Goal: Information Seeking & Learning: Learn about a topic

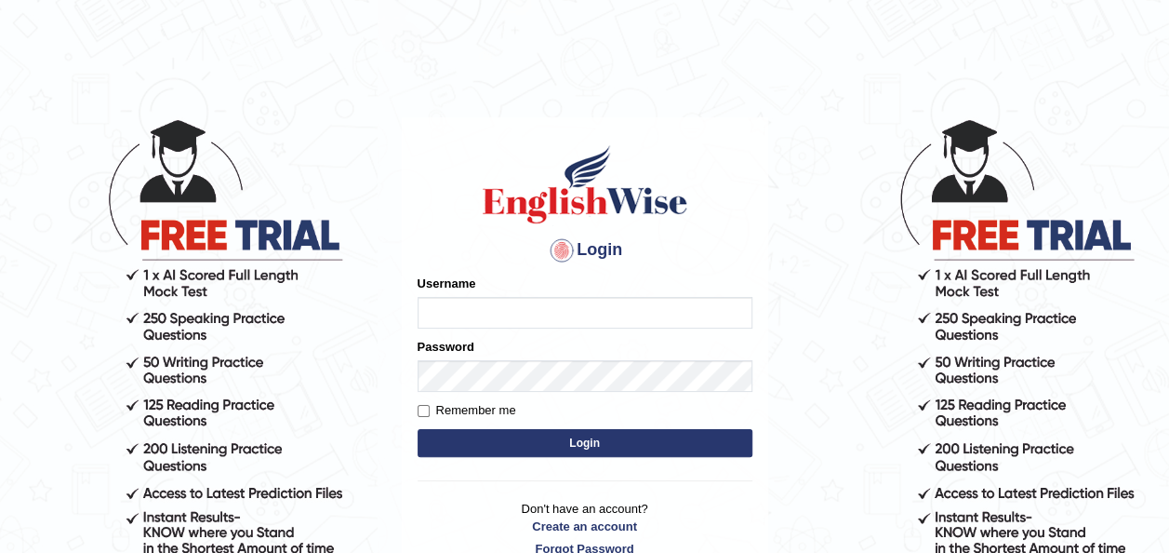
type input "Jepkoech"
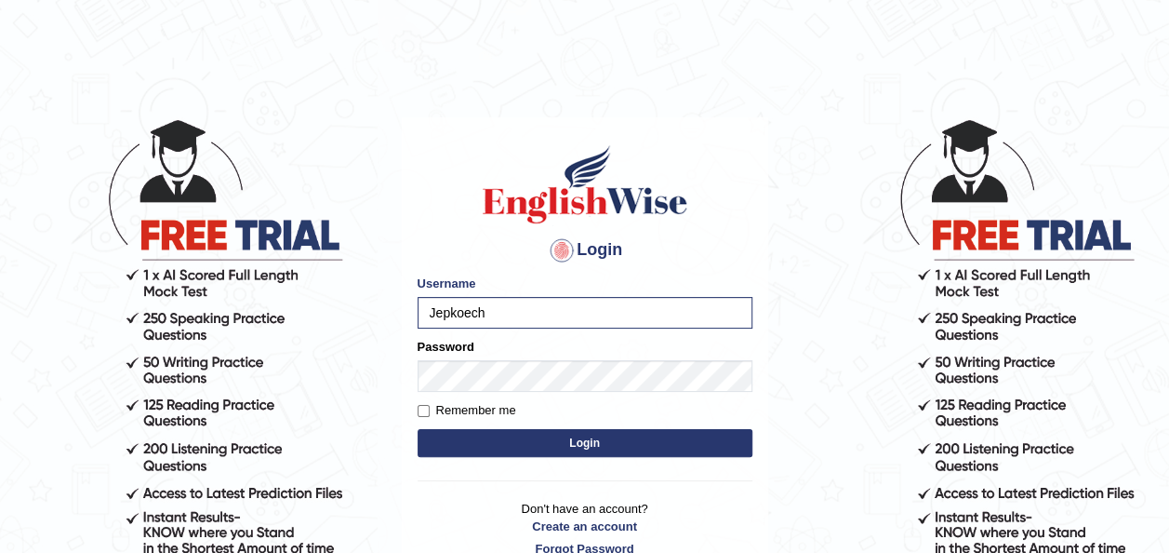
click at [543, 438] on button "Login" at bounding box center [585, 443] width 335 height 28
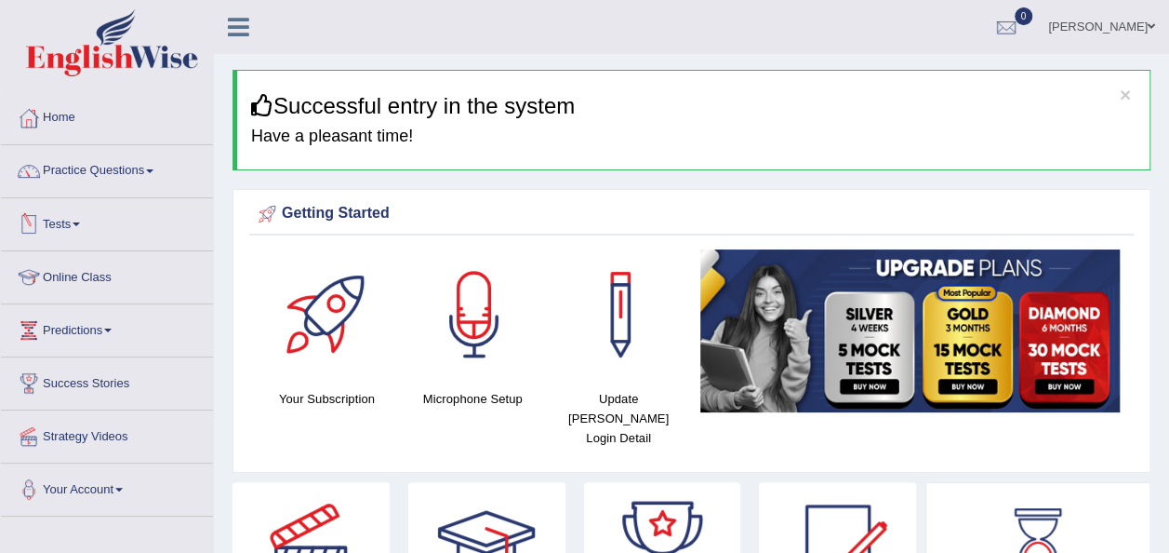
click at [80, 224] on span at bounding box center [76, 224] width 7 height 4
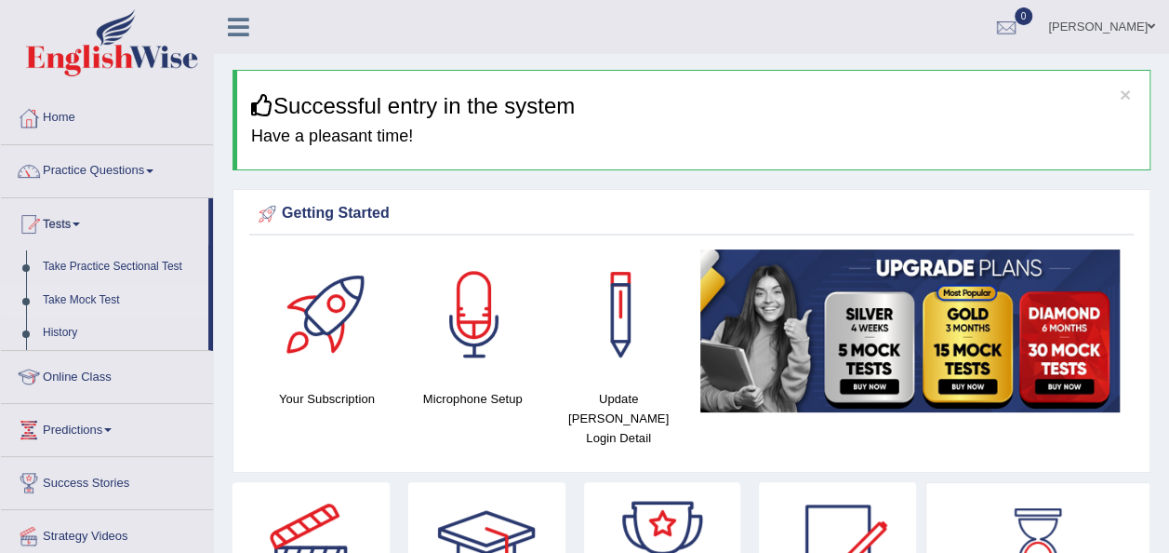
click at [78, 301] on link "Take Mock Test" at bounding box center [121, 300] width 174 height 33
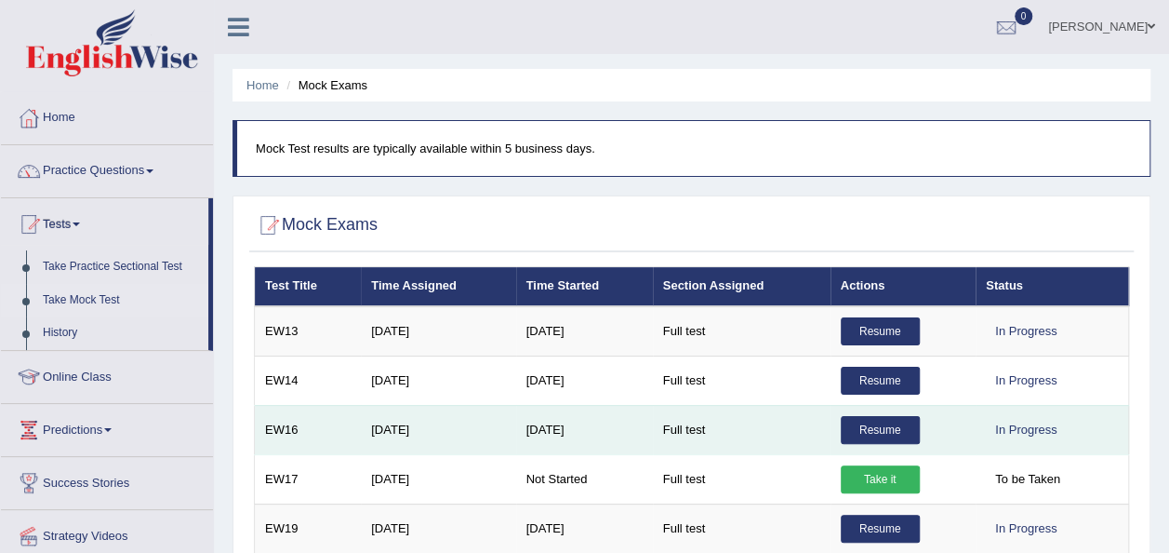
click at [878, 430] on link "Resume" at bounding box center [880, 430] width 79 height 28
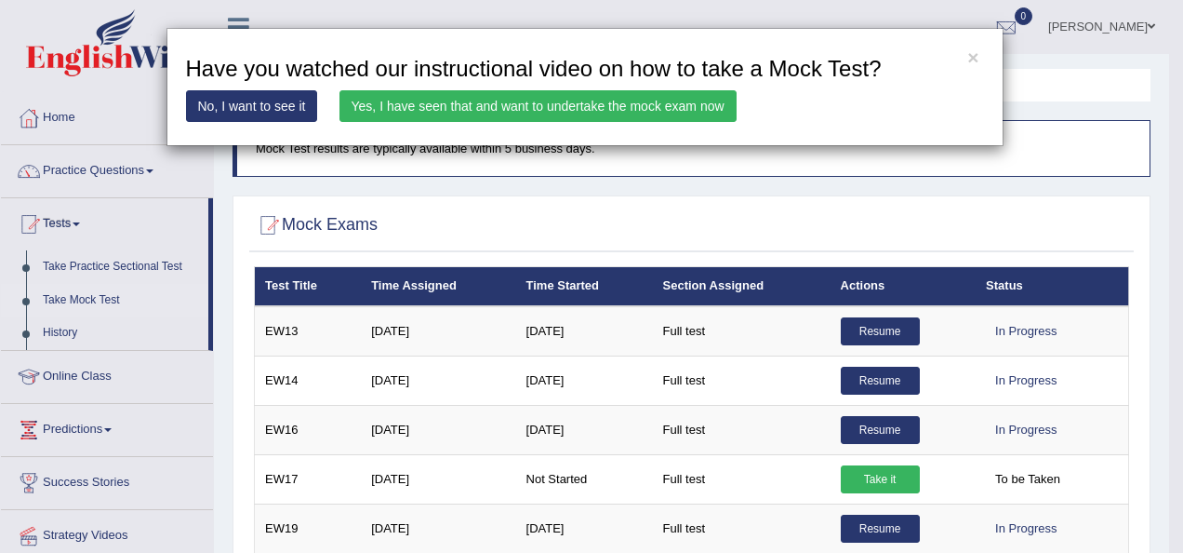
click at [622, 101] on link "Yes, I have seen that and want to undertake the mock exam now" at bounding box center [538, 106] width 397 height 32
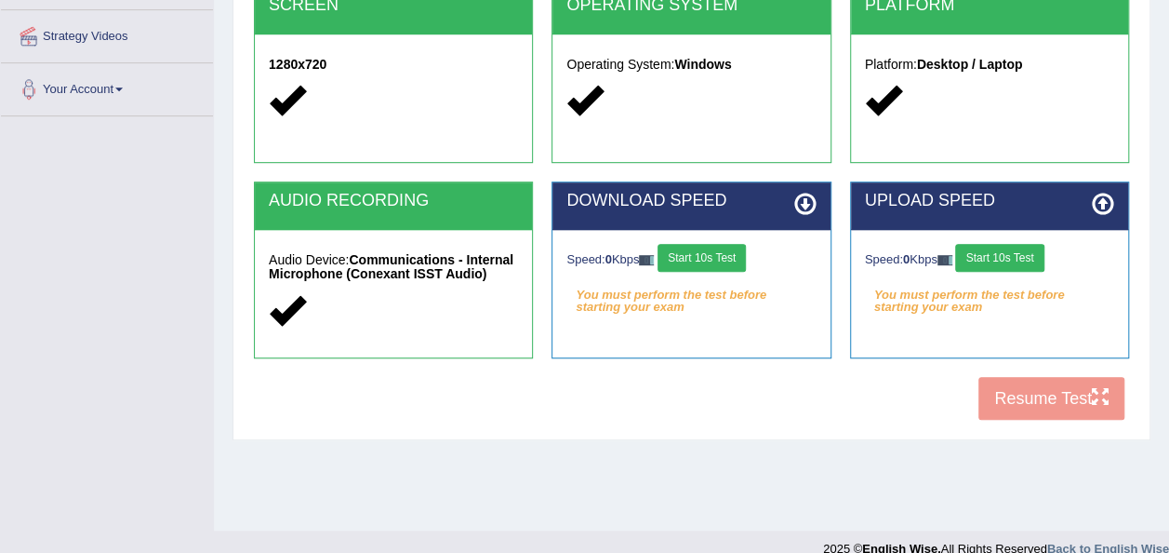
scroll to position [409, 0]
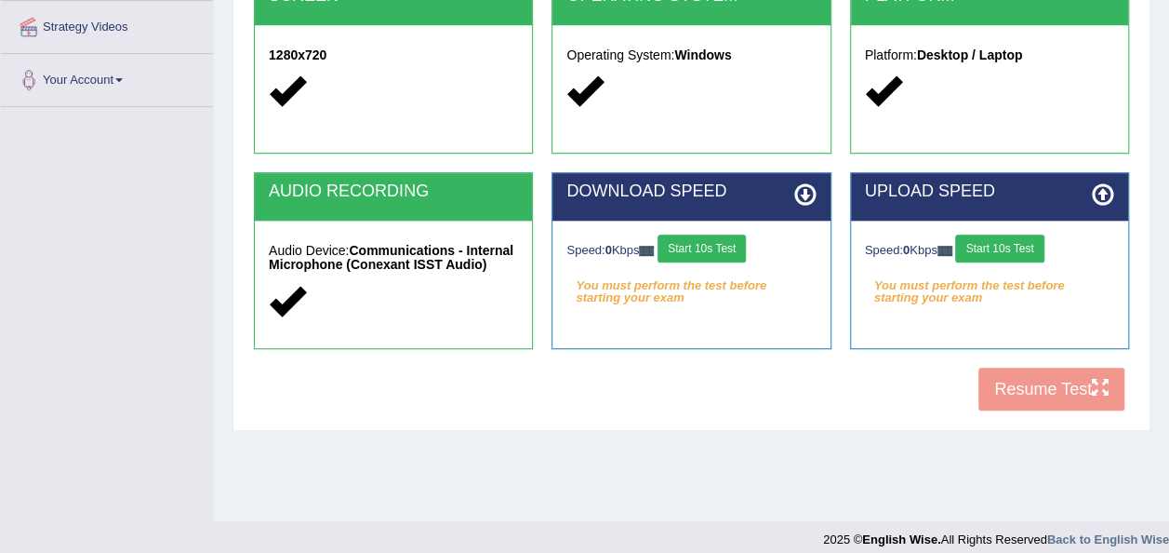
click at [711, 242] on button "Start 10s Test" at bounding box center [702, 248] width 88 height 28
click at [990, 240] on button "Start 10s Test" at bounding box center [999, 248] width 88 height 28
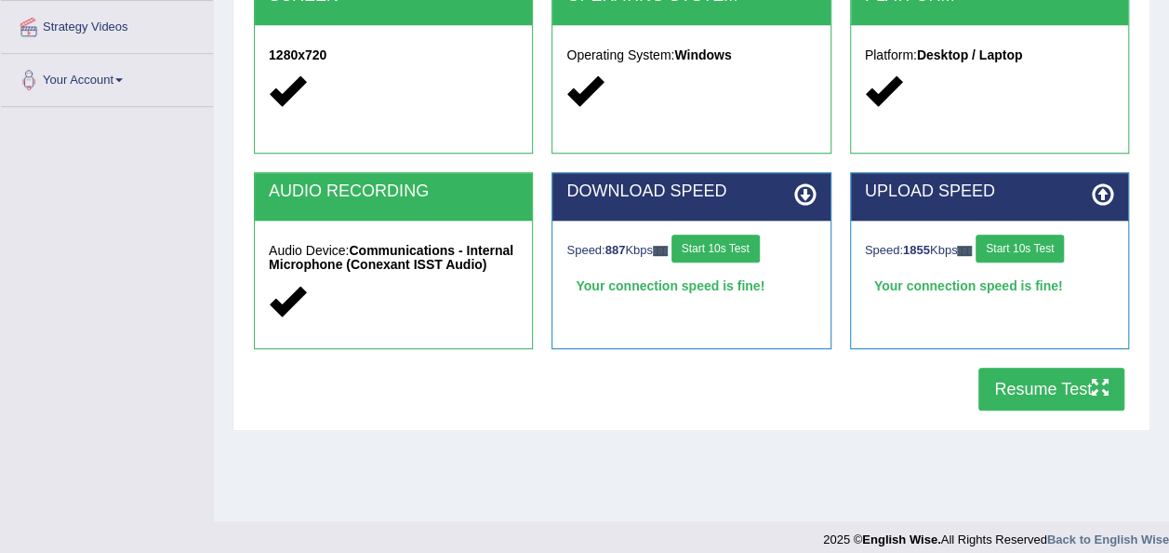
click at [1018, 384] on button "Resume Test" at bounding box center [1052, 388] width 146 height 43
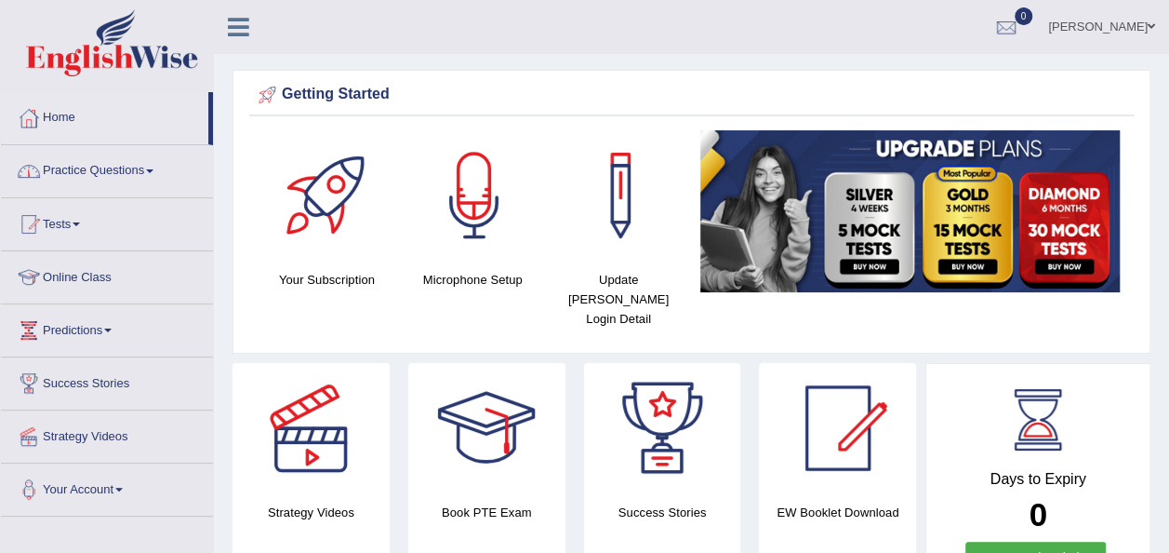
click at [80, 121] on link "Home" at bounding box center [104, 115] width 207 height 47
click at [55, 115] on link "Home" at bounding box center [104, 115] width 207 height 47
click at [1021, 31] on div at bounding box center [1007, 28] width 28 height 28
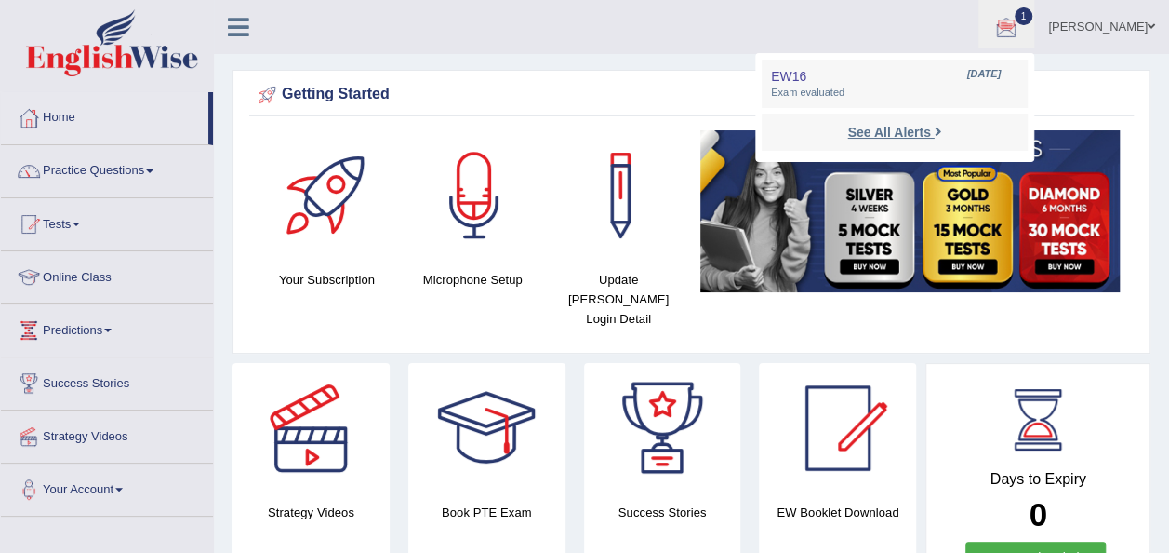
click at [930, 135] on strong "See All Alerts" at bounding box center [889, 132] width 83 height 15
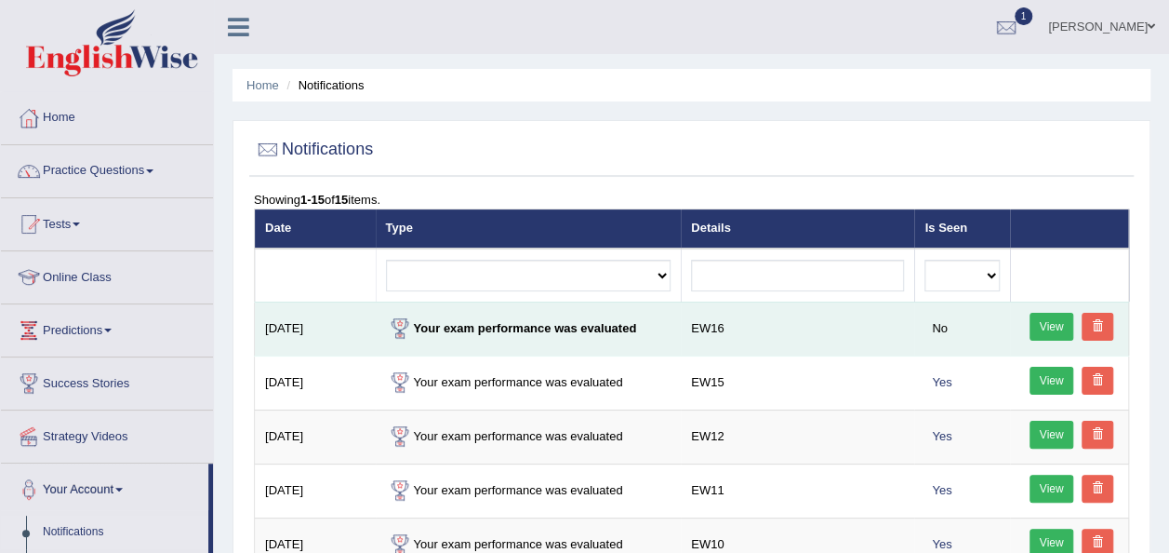
click at [1041, 321] on link "View" at bounding box center [1052, 327] width 45 height 28
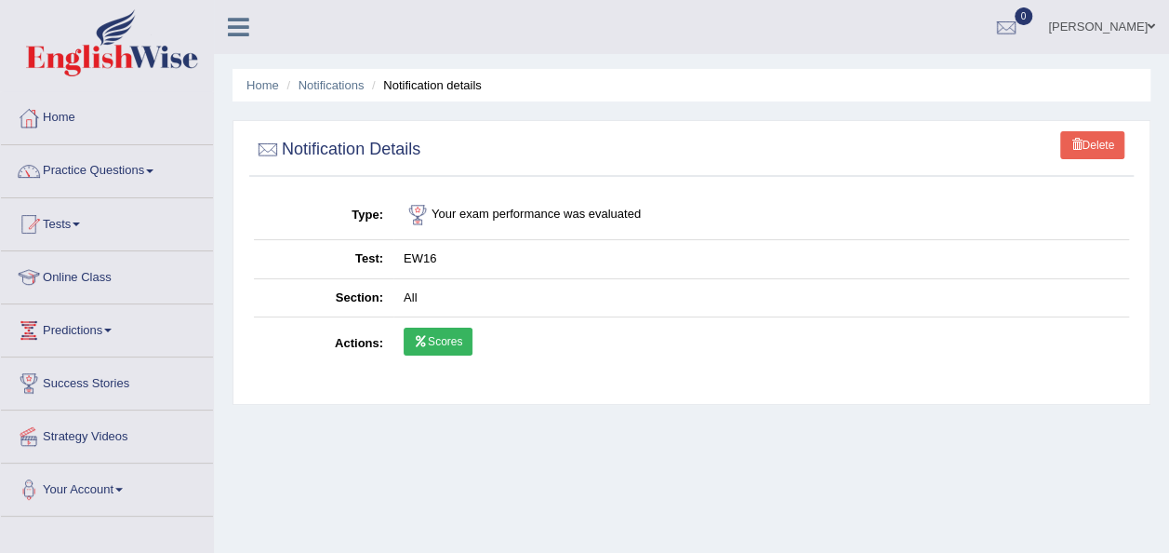
click at [435, 340] on link "Scores" at bounding box center [438, 341] width 69 height 28
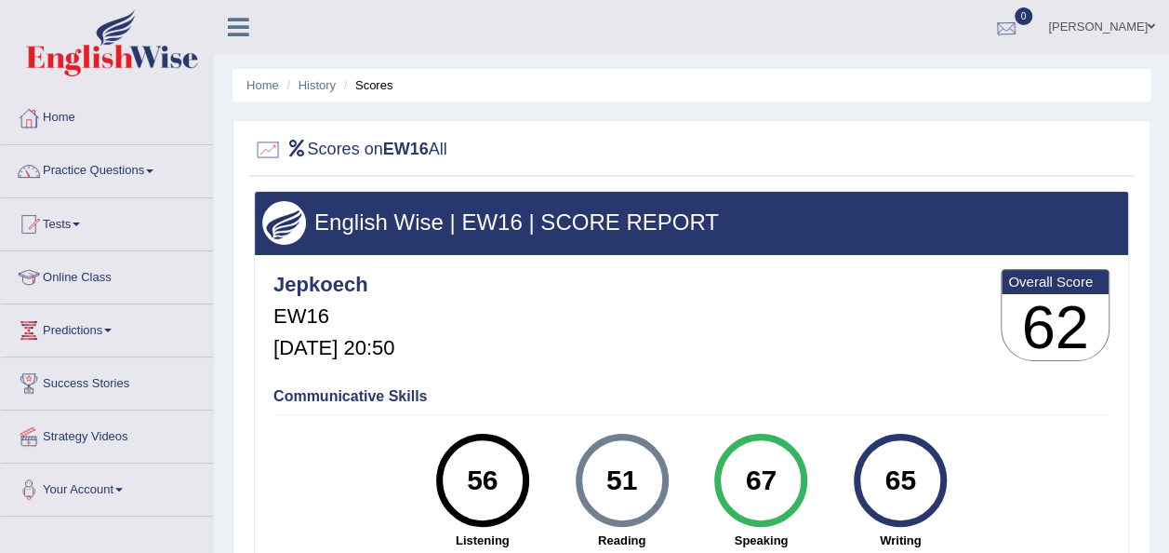
click at [1021, 28] on div at bounding box center [1007, 28] width 28 height 28
click at [930, 79] on strong "See All Alerts" at bounding box center [889, 78] width 83 height 15
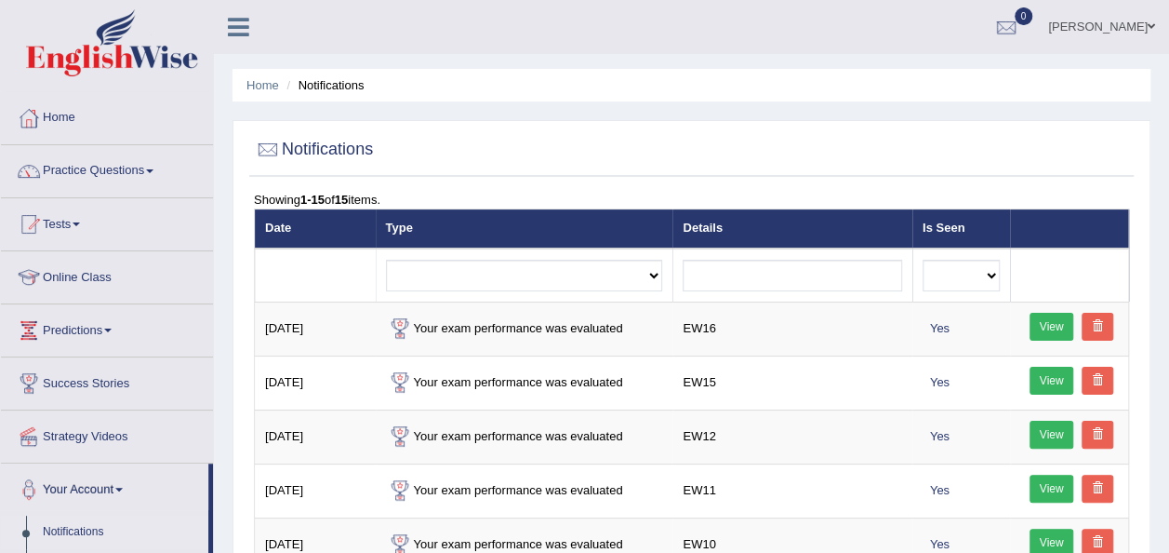
click at [1048, 373] on link "View" at bounding box center [1052, 381] width 45 height 28
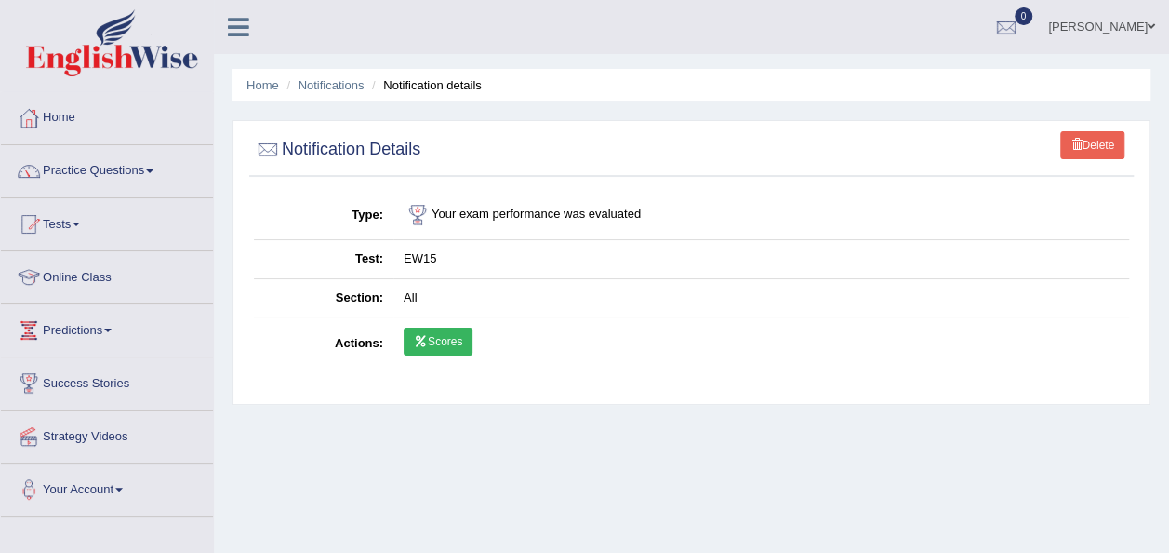
click at [441, 340] on link "Scores" at bounding box center [438, 341] width 69 height 28
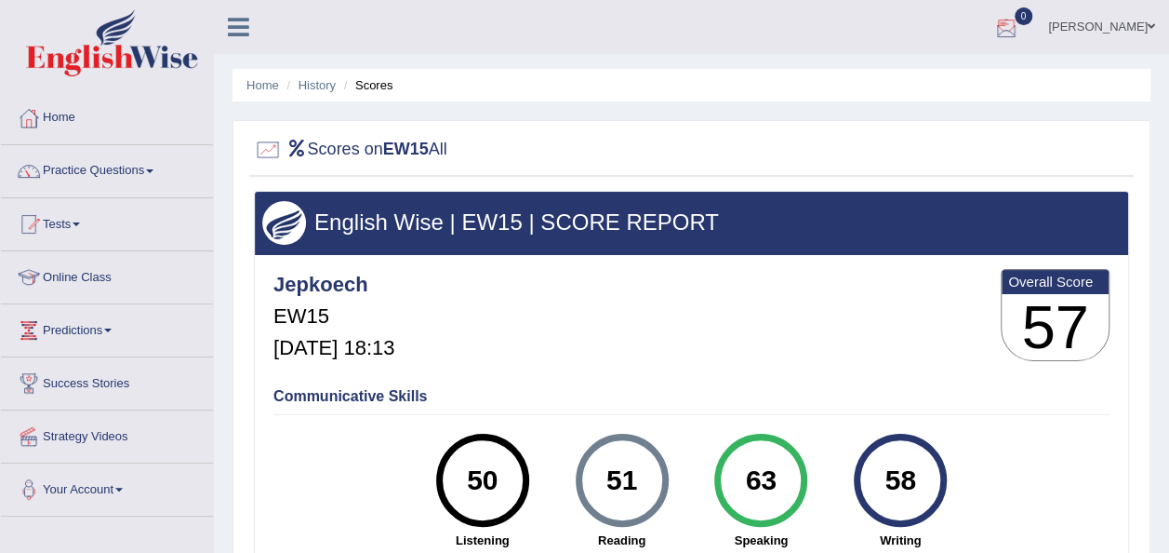
click at [1021, 30] on div at bounding box center [1007, 28] width 28 height 28
click at [930, 74] on strong "See All Alerts" at bounding box center [889, 78] width 83 height 15
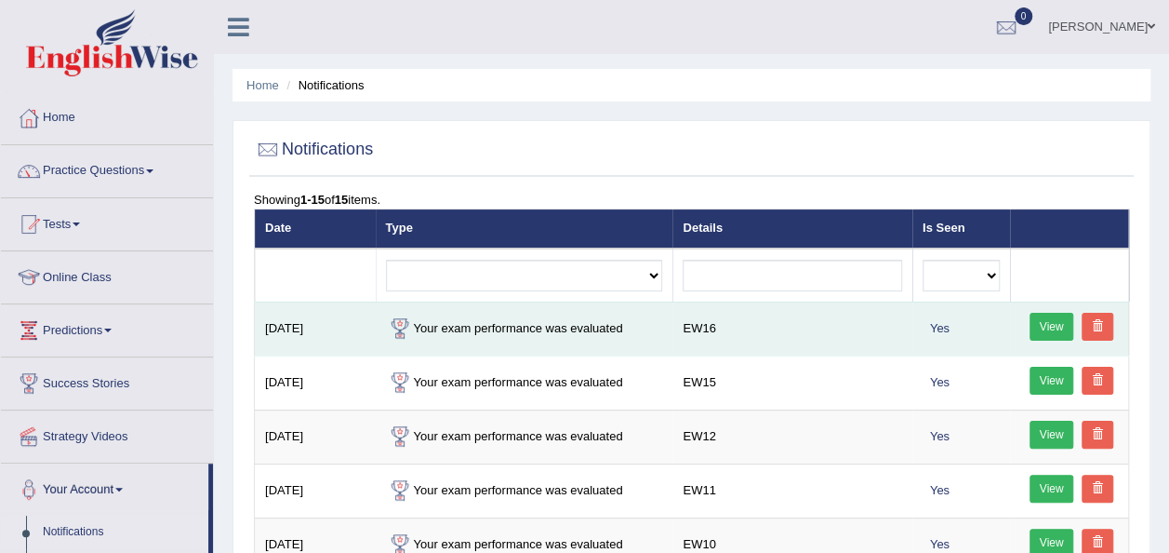
click at [1049, 319] on link "View" at bounding box center [1052, 327] width 45 height 28
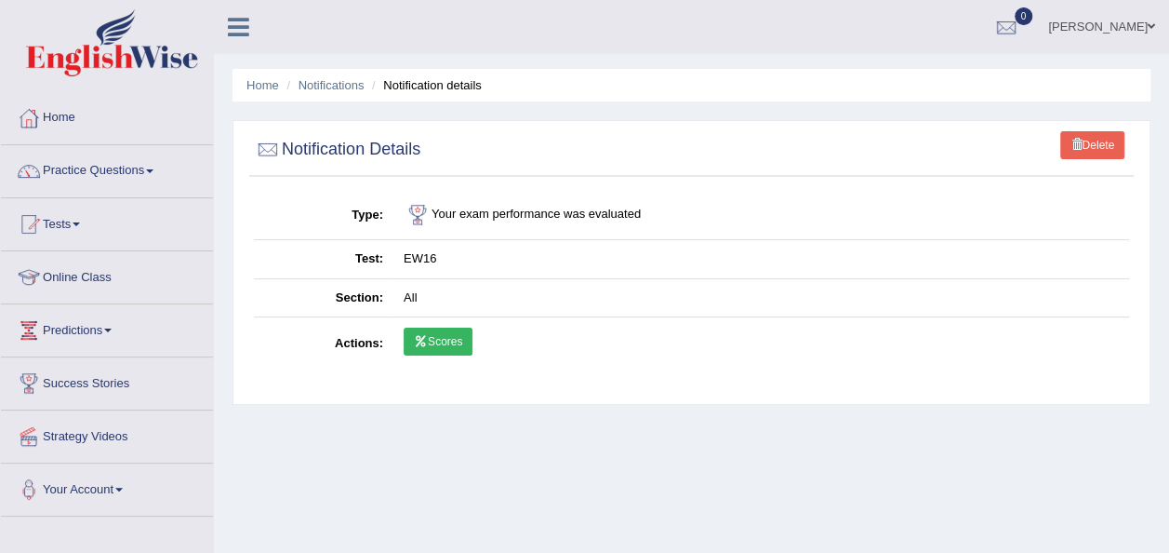
click at [455, 329] on link "Scores" at bounding box center [438, 341] width 69 height 28
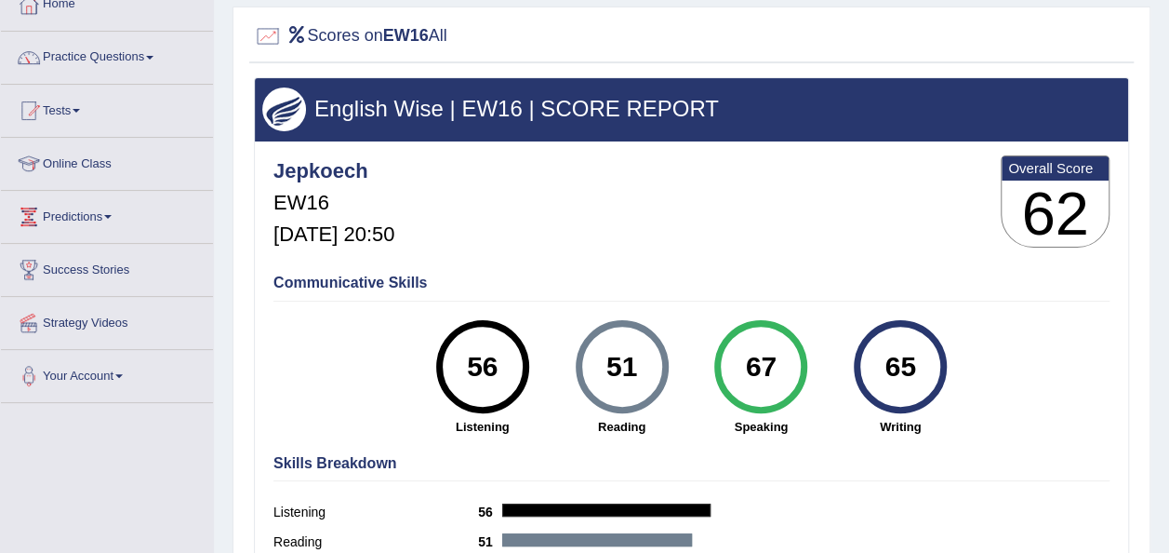
scroll to position [112, 0]
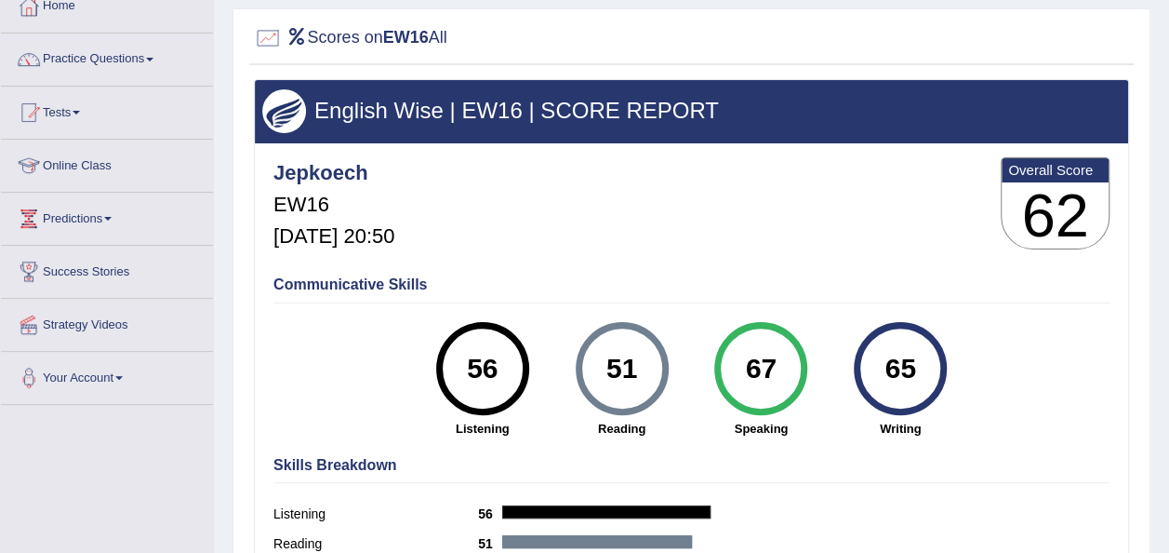
click at [81, 167] on link "Online Class" at bounding box center [107, 163] width 212 height 47
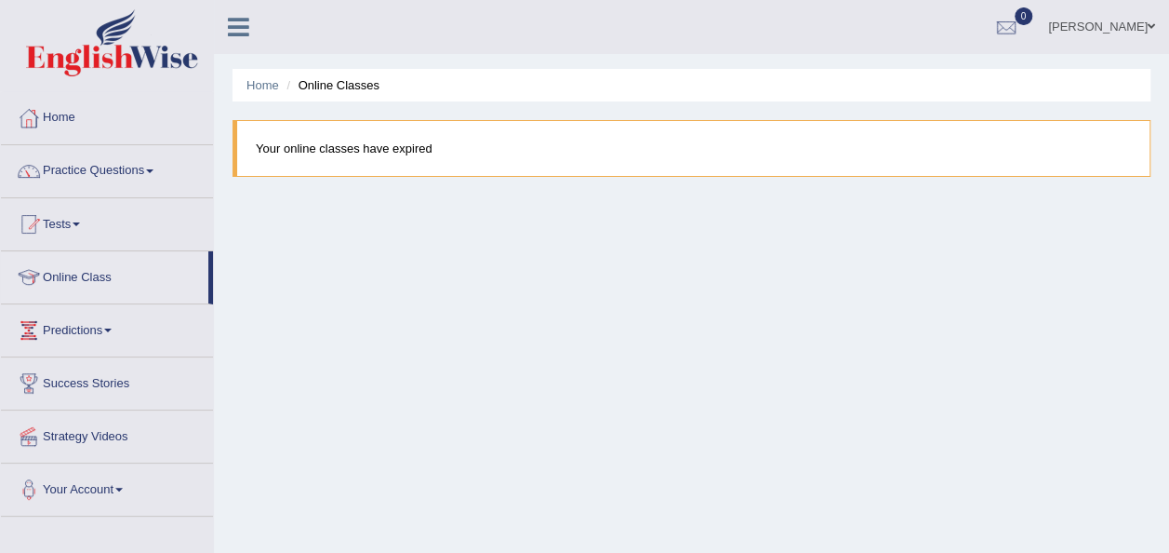
click at [156, 167] on link "Practice Questions" at bounding box center [107, 168] width 212 height 47
click at [1021, 26] on div at bounding box center [1007, 28] width 28 height 28
click at [930, 73] on strong "See All Alerts" at bounding box center [889, 78] width 83 height 15
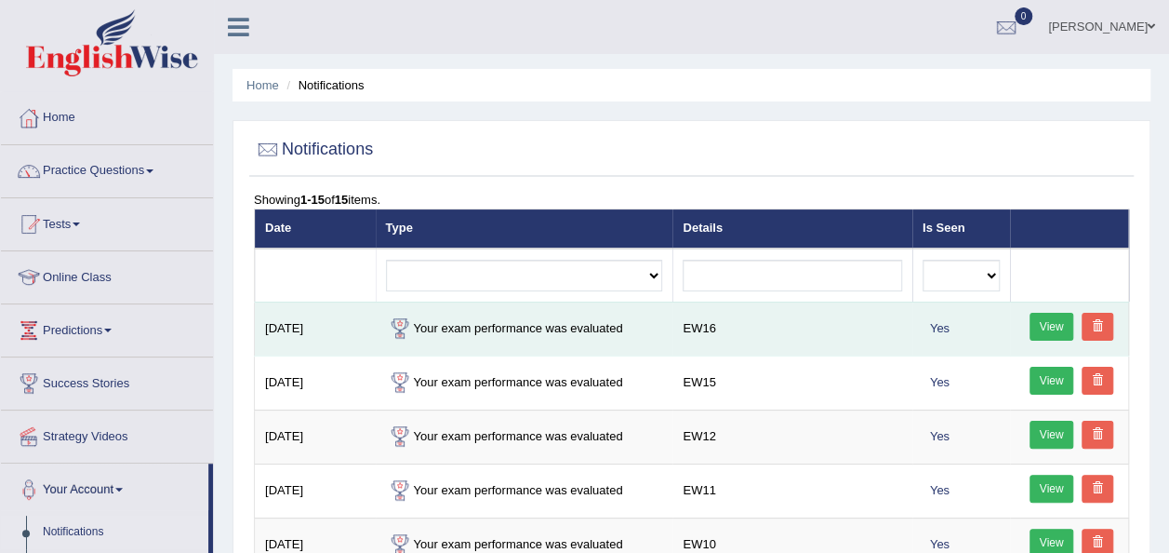
click at [1030, 323] on link "View" at bounding box center [1052, 327] width 45 height 28
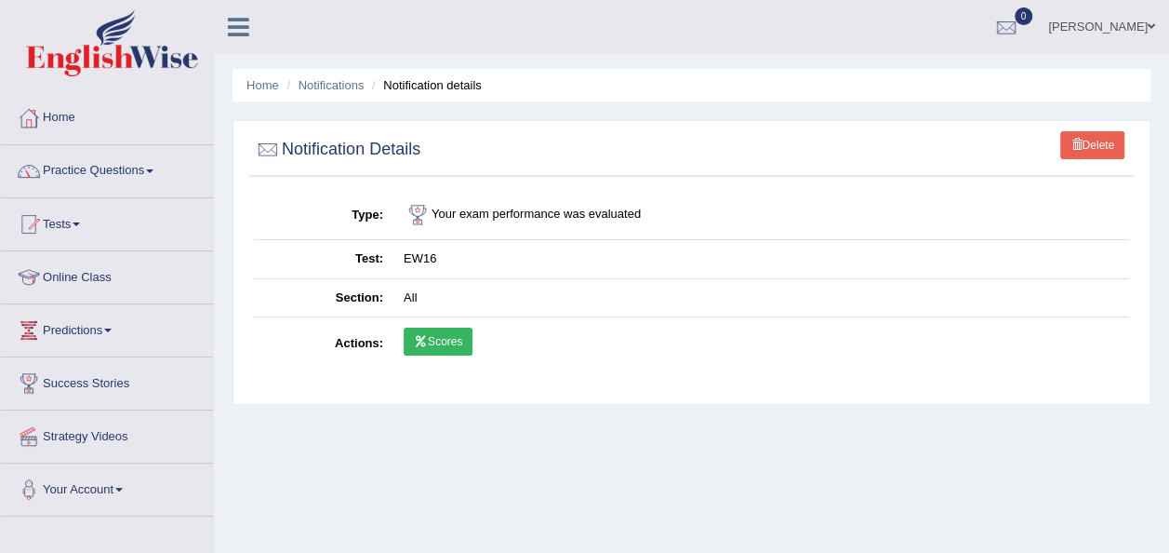
click at [440, 341] on link "Scores" at bounding box center [438, 341] width 69 height 28
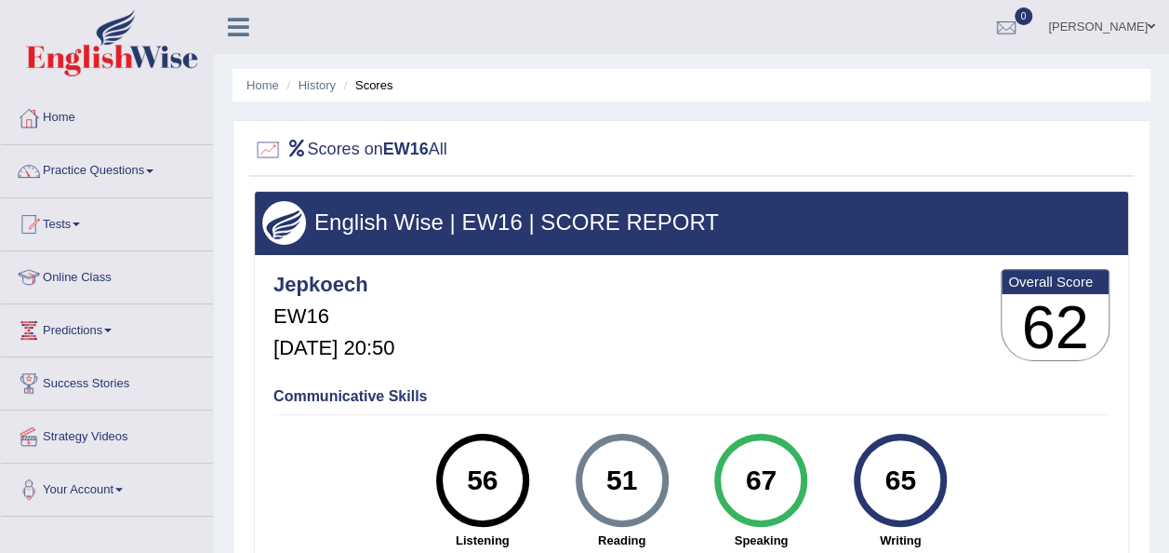
click at [491, 460] on div "56" at bounding box center [482, 480] width 68 height 78
drag, startPoint x: 0, startPoint y: 0, endPoint x: 491, endPoint y: 460, distance: 672.7
click at [491, 460] on div "56" at bounding box center [482, 480] width 68 height 78
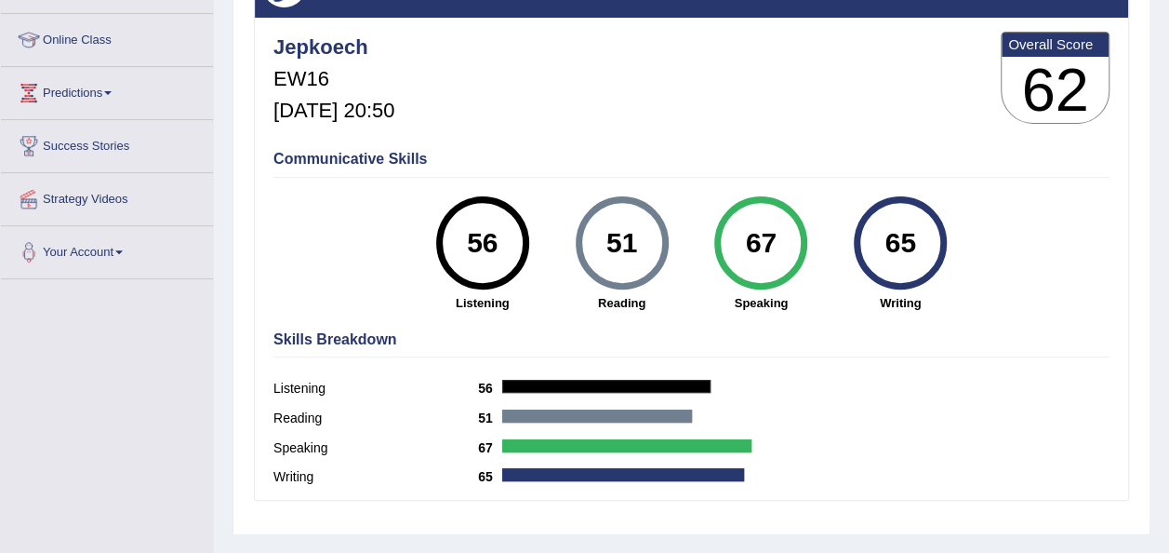
scroll to position [260, 0]
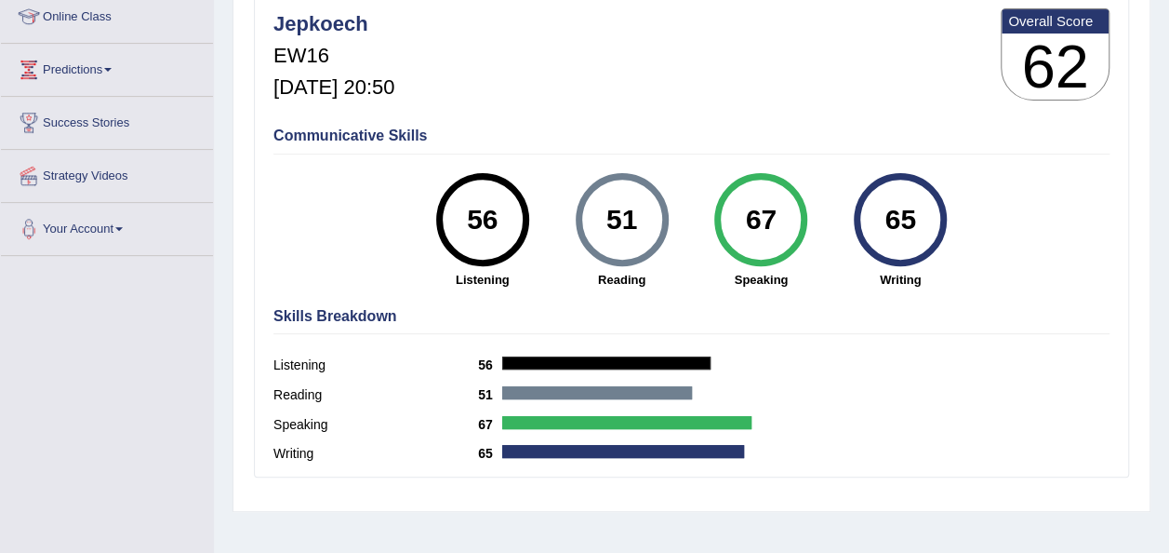
click at [304, 360] on label "Listening" at bounding box center [376, 365] width 205 height 20
click at [448, 379] on div "Listening 56" at bounding box center [692, 368] width 836 height 30
click at [505, 365] on div at bounding box center [606, 362] width 208 height 13
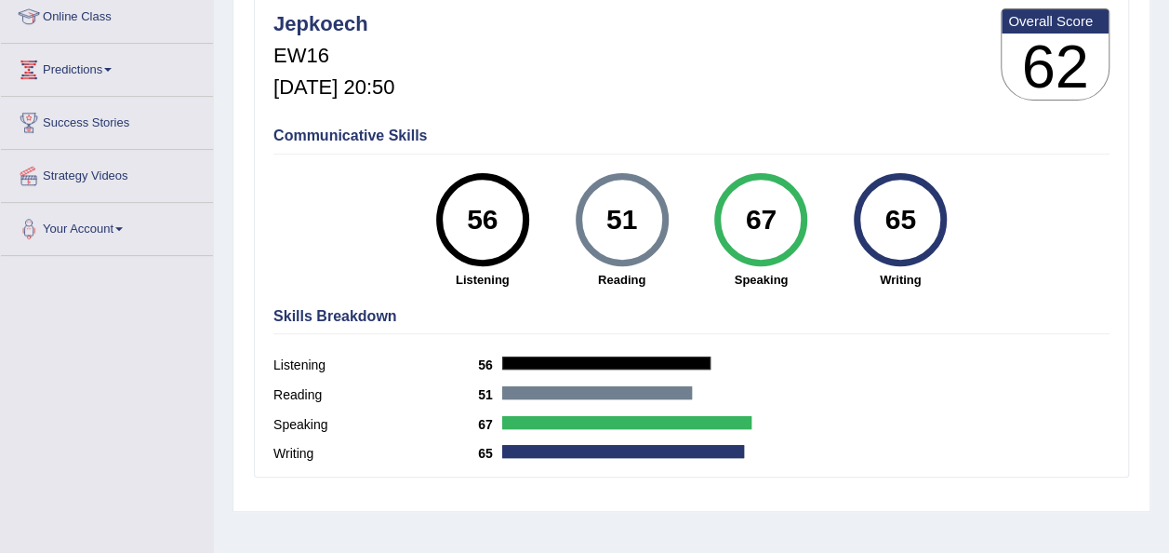
click at [505, 365] on div at bounding box center [606, 362] width 208 height 13
click at [619, 230] on div "51" at bounding box center [622, 219] width 68 height 78
click at [683, 284] on div "51 Reading" at bounding box center [623, 230] width 140 height 115
click at [627, 284] on strong "Reading" at bounding box center [622, 280] width 121 height 18
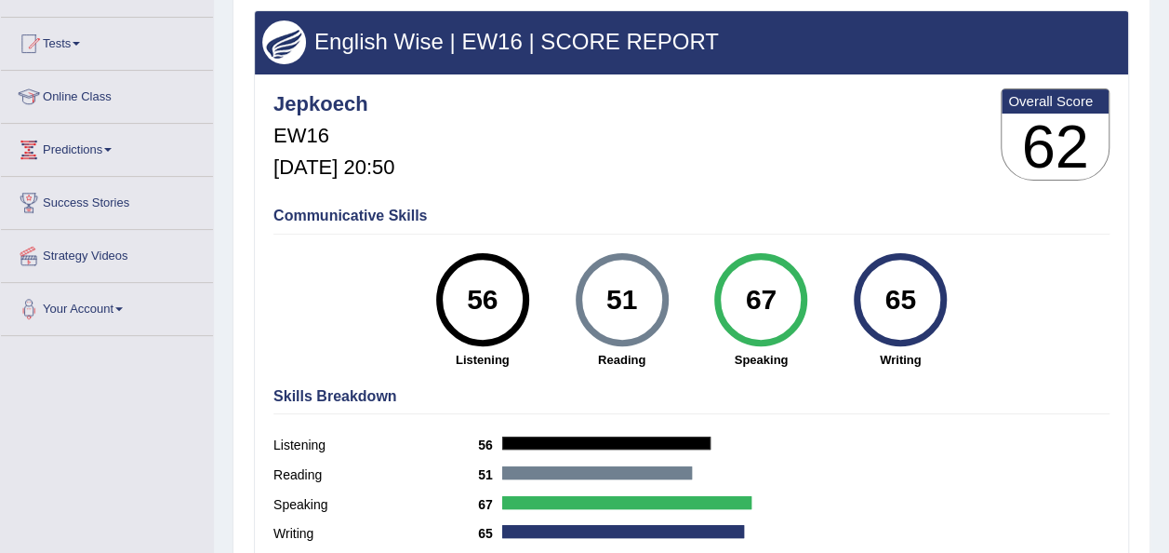
scroll to position [149, 0]
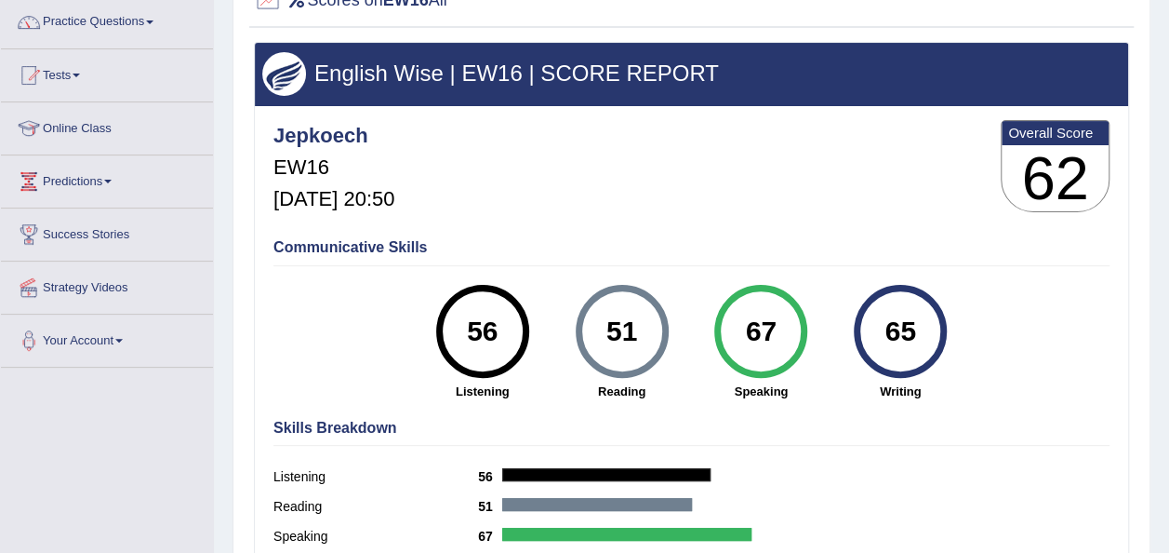
click at [1036, 157] on h3 "62" at bounding box center [1055, 178] width 107 height 67
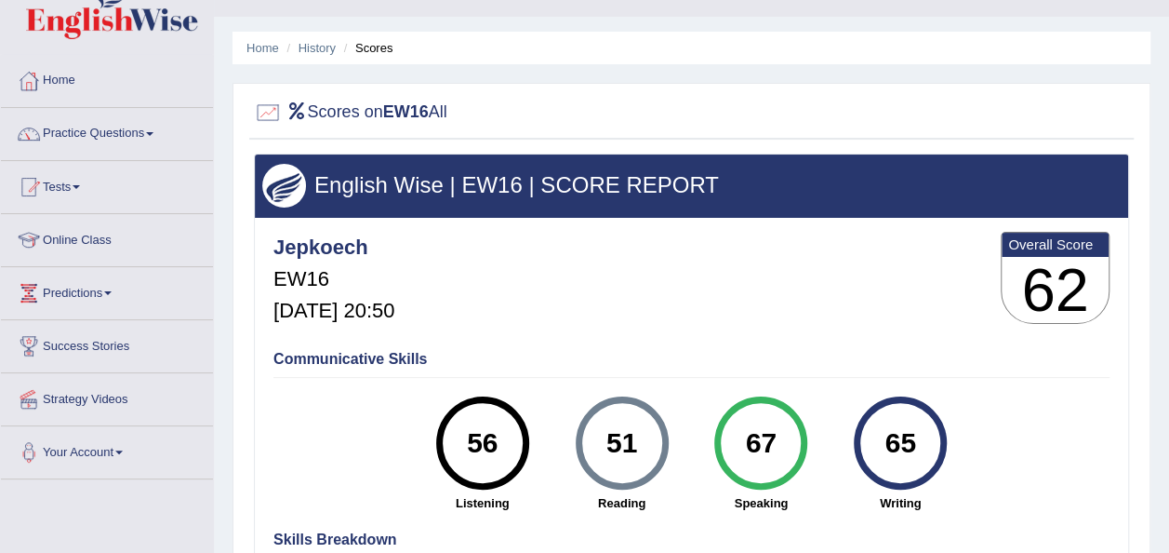
scroll to position [37, 0]
click at [154, 129] on link "Practice Questions" at bounding box center [107, 131] width 212 height 47
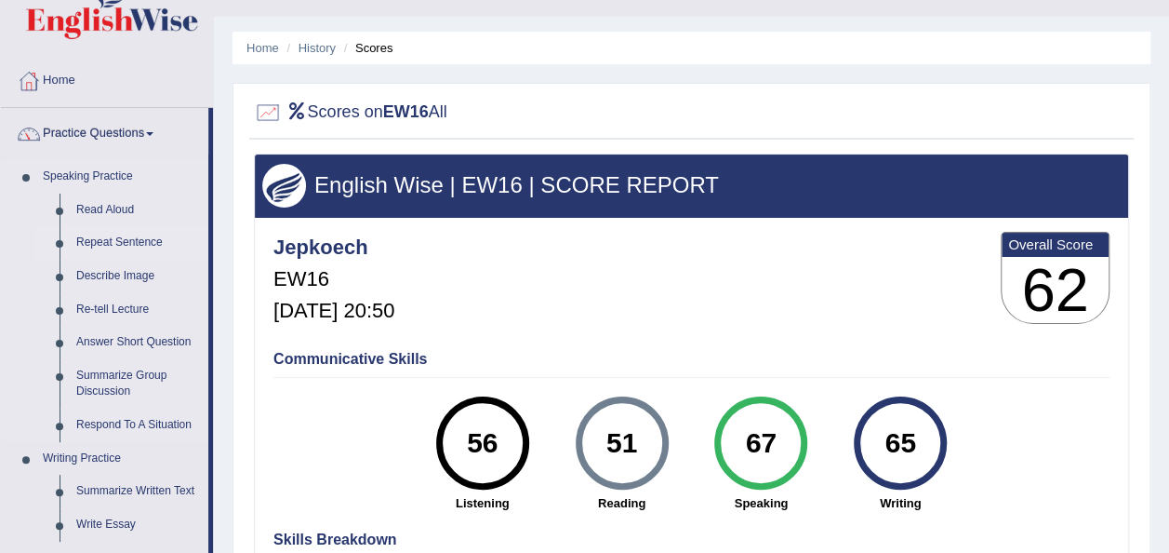
click at [127, 239] on link "Repeat Sentence" at bounding box center [138, 242] width 140 height 33
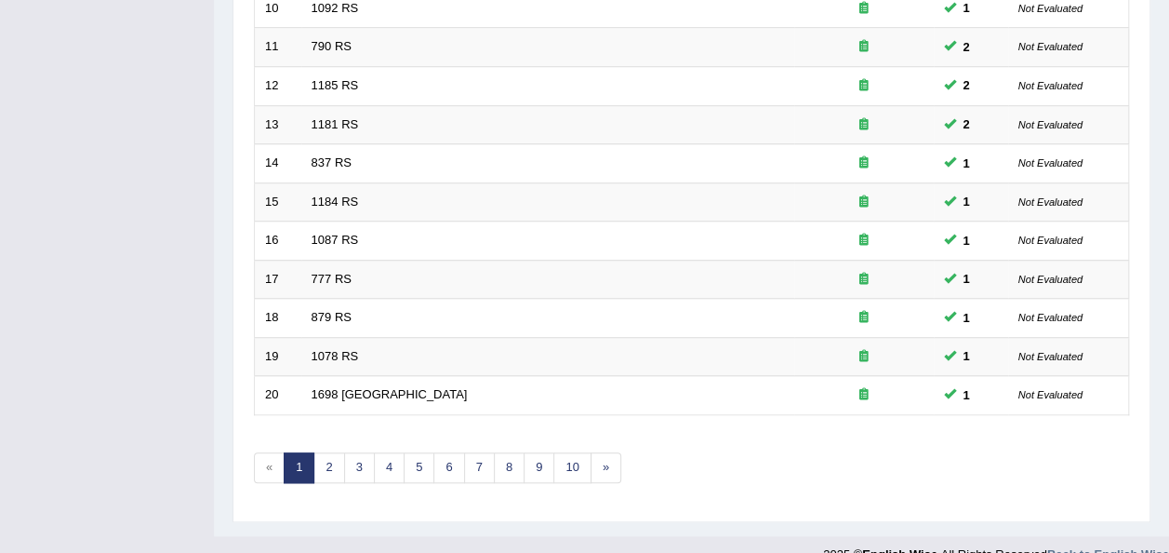
scroll to position [670, 0]
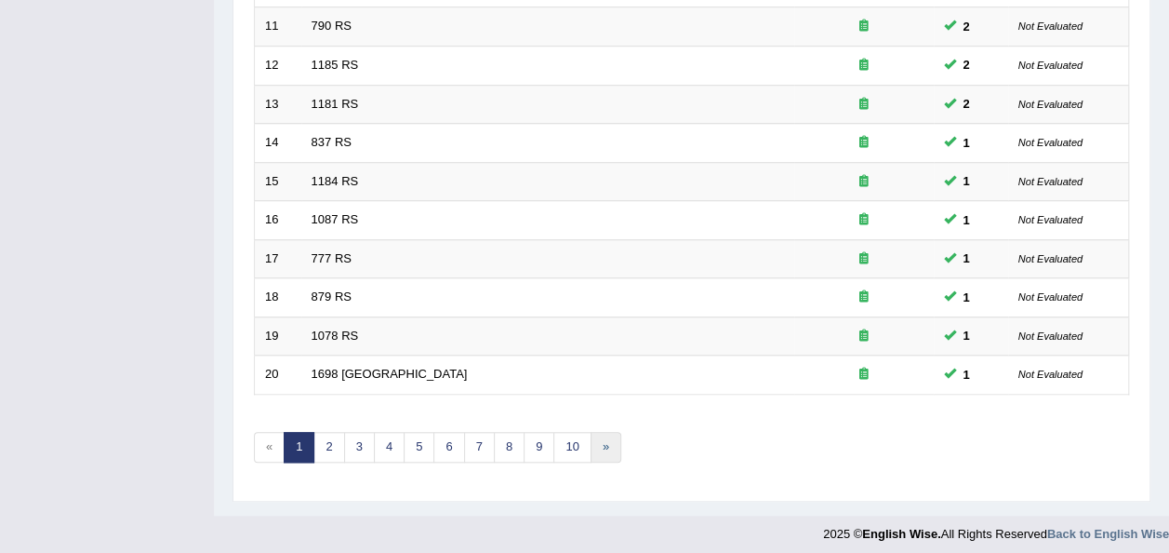
click at [593, 434] on link "»" at bounding box center [606, 447] width 31 height 31
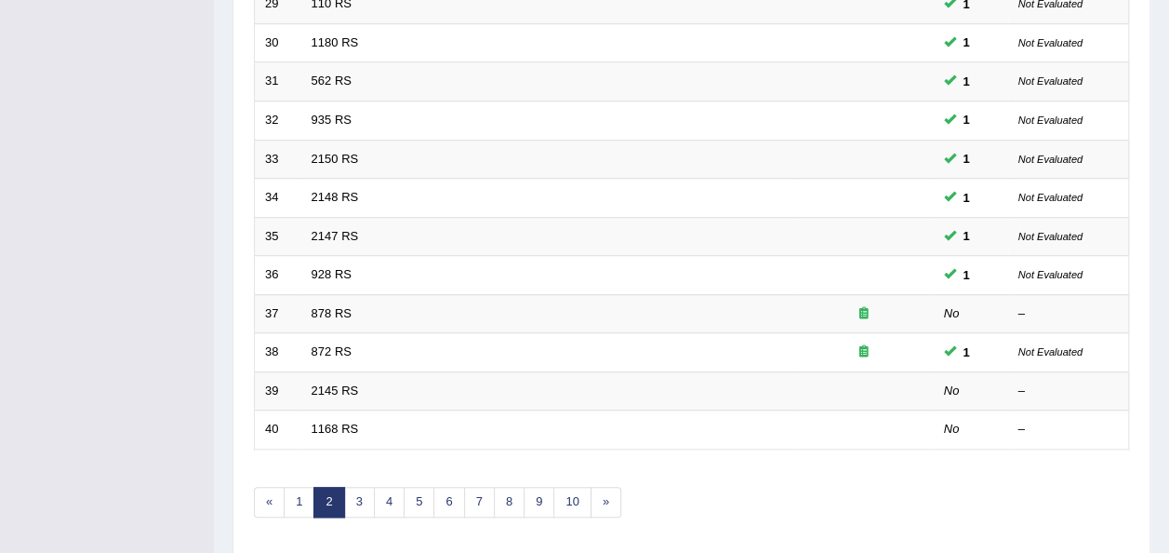
scroll to position [670, 0]
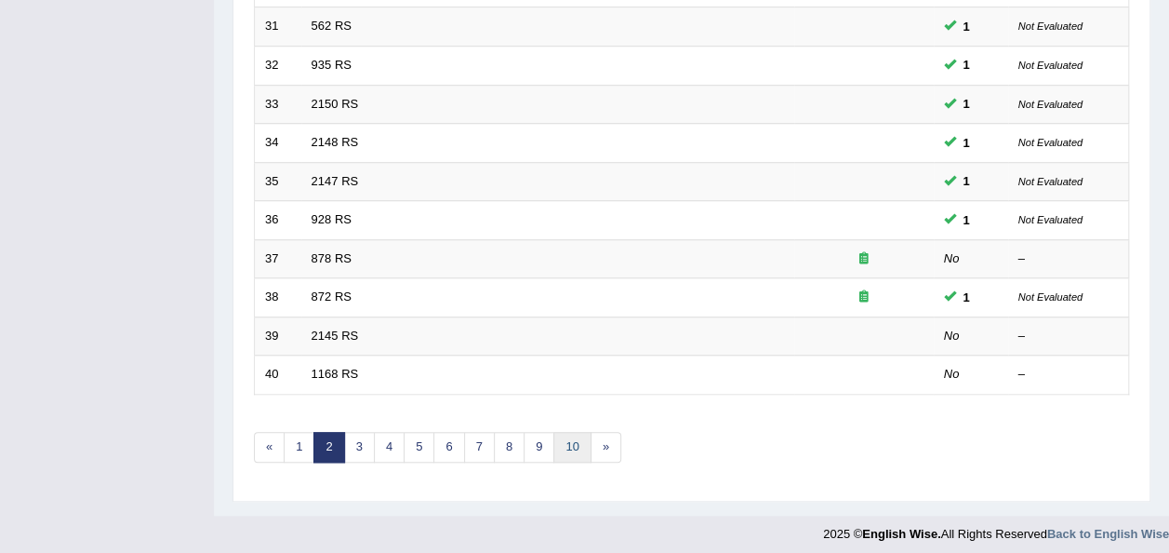
click at [566, 439] on link "10" at bounding box center [572, 447] width 37 height 31
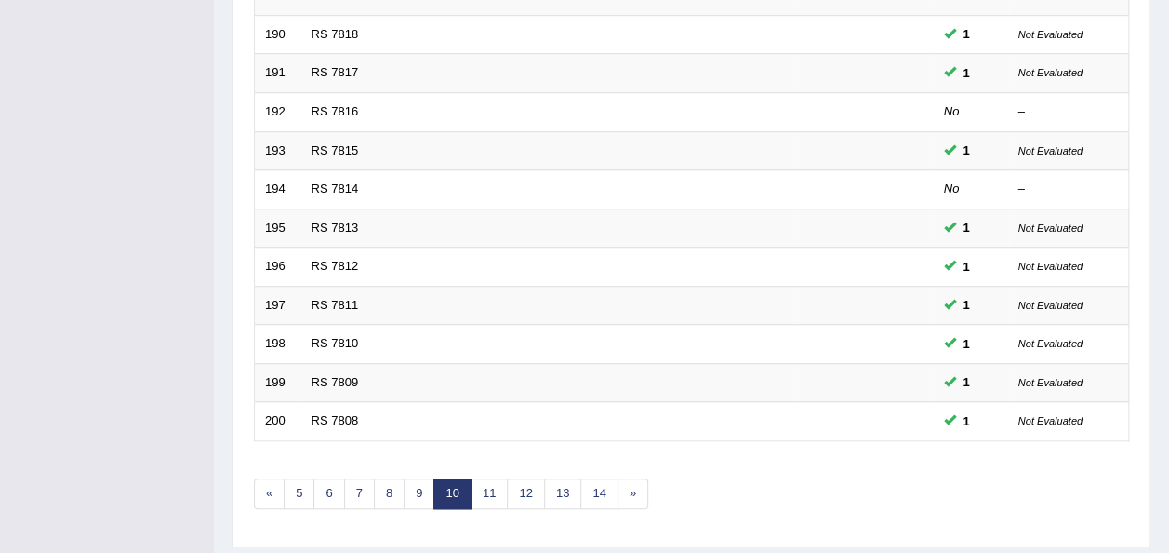
scroll to position [670, 0]
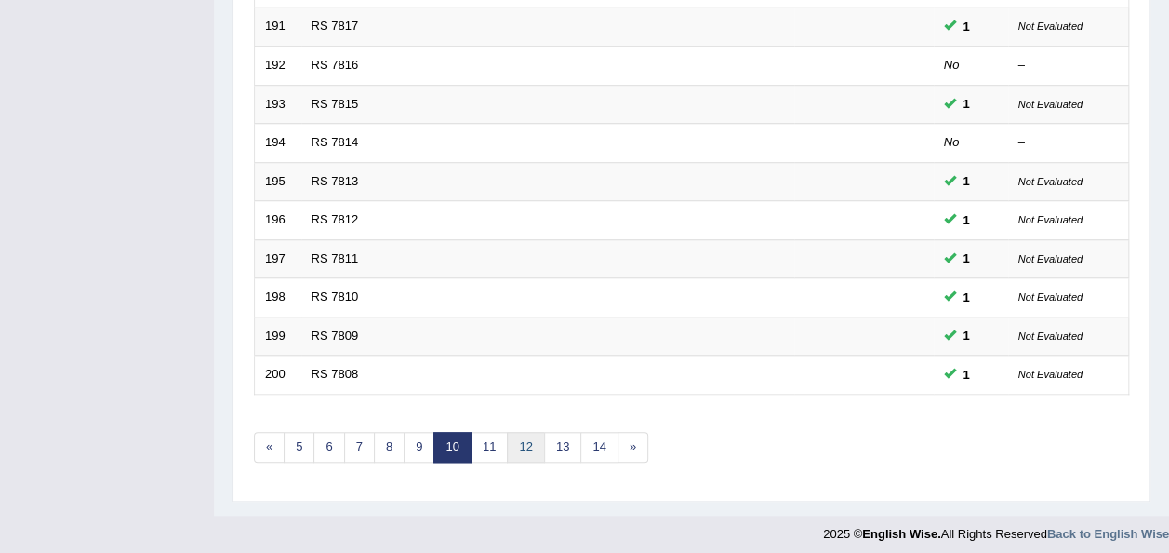
click at [525, 434] on link "12" at bounding box center [525, 447] width 37 height 31
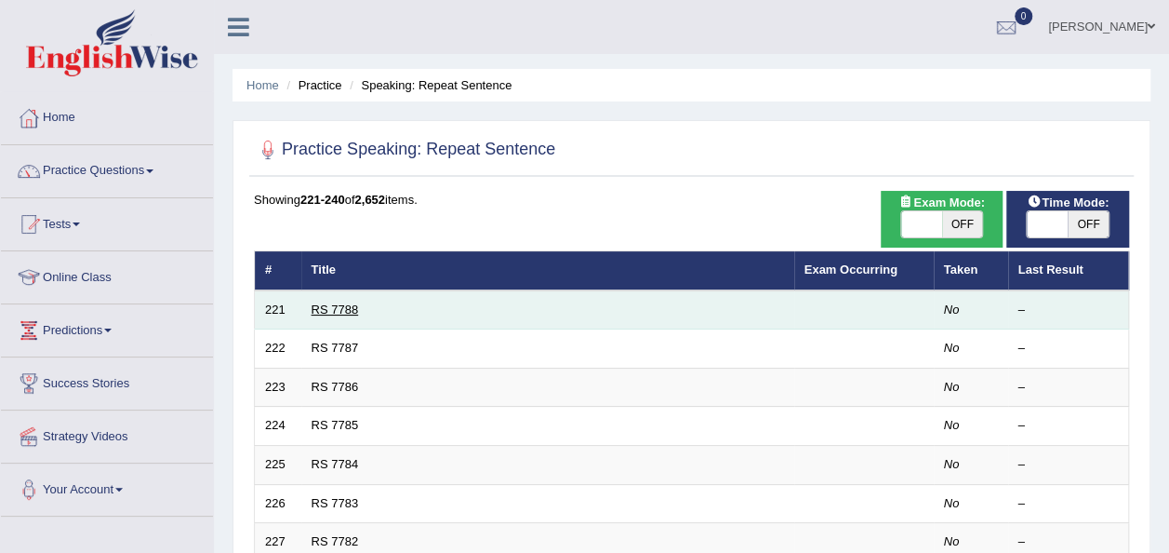
click at [329, 312] on link "RS 7788" at bounding box center [335, 309] width 47 height 14
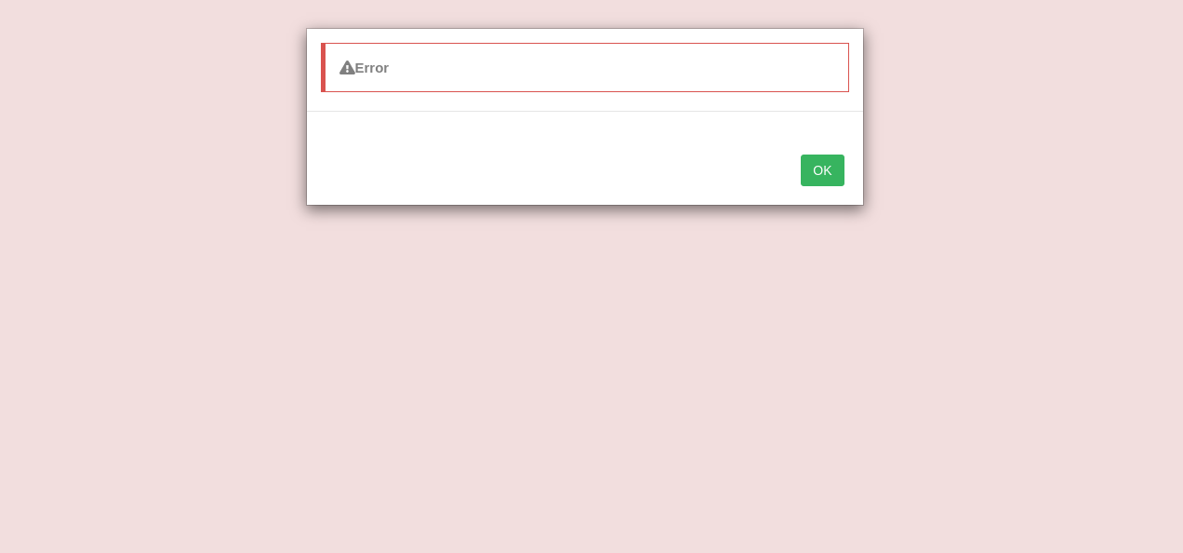
click at [811, 178] on button "OK" at bounding box center [822, 170] width 43 height 32
